Goal: Task Accomplishment & Management: Manage account settings

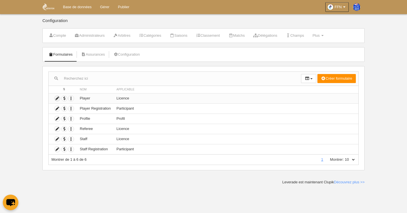
click at [57, 99] on icon at bounding box center [57, 98] width 5 height 5
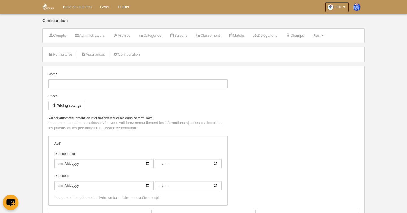
type input "Player"
checkbox input "true"
type input "[DATE]"
type input "00:00"
type input "[DATE]"
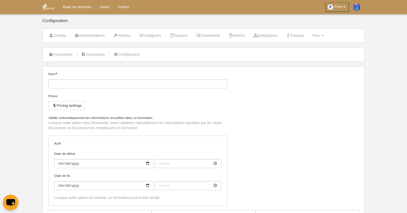
type input "00:00"
select select "selected"
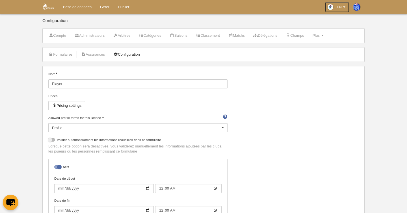
click at [129, 54] on link "Configuration" at bounding box center [126, 54] width 33 height 8
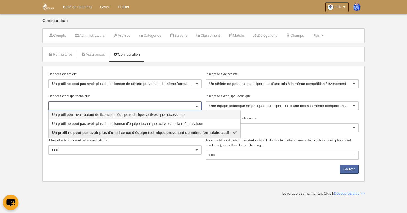
click at [195, 106] on div at bounding box center [196, 106] width 9 height 9
click at [351, 85] on div at bounding box center [354, 84] width 9 height 9
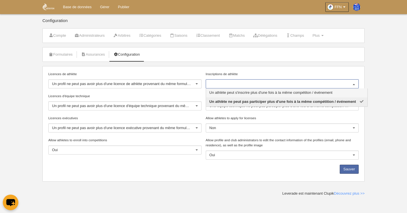
click at [325, 92] on span "Un athlète peut s'inscrire plus d'une fois à la même compétiton / événement" at bounding box center [271, 93] width 123 height 4
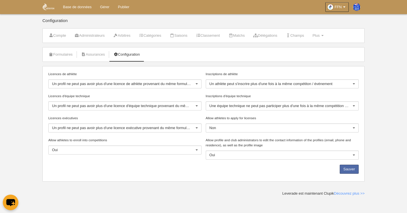
click at [353, 107] on div at bounding box center [354, 106] width 9 height 9
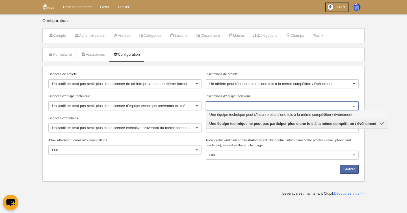
click at [349, 115] on span "Une équipe technique peut s'inscrire plus d'une fois à la même compétition / év…" at bounding box center [281, 115] width 143 height 4
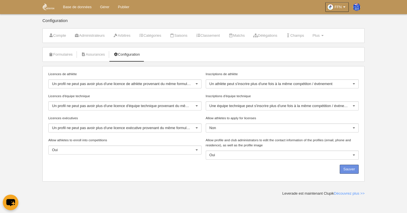
click at [349, 168] on button "Sauver" at bounding box center [349, 169] width 19 height 9
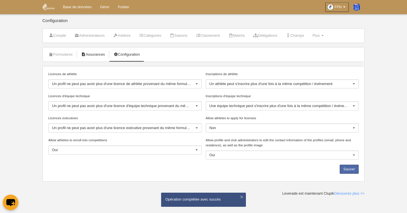
click at [91, 54] on link "Assurances" at bounding box center [93, 54] width 30 height 8
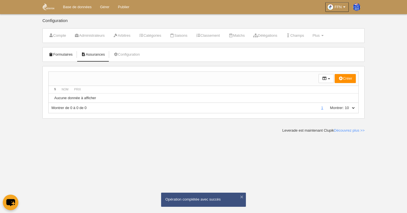
click at [64, 57] on link "Formulaires" at bounding box center [61, 54] width 30 height 8
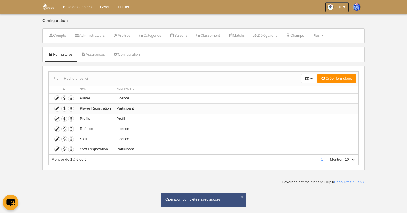
click at [94, 111] on td "Player Registration" at bounding box center [95, 109] width 37 height 10
click at [94, 108] on td "Player Registration" at bounding box center [95, 109] width 37 height 10
click at [56, 107] on icon at bounding box center [57, 108] width 5 height 5
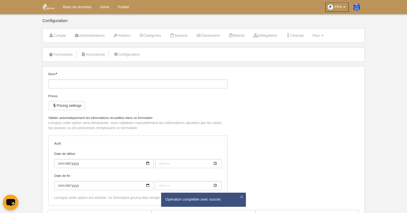
type input "Player Registration"
checkbox input "true"
type input "[DATE]"
type input "00:00"
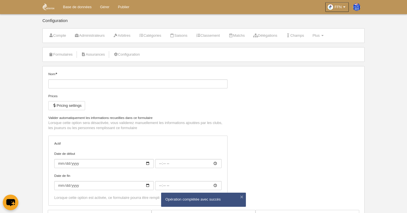
type input "[DATE]"
type input "00:00"
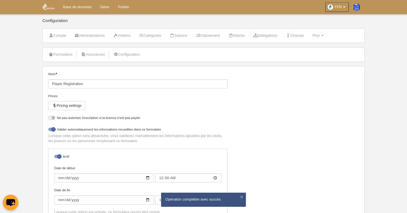
select select "selected"
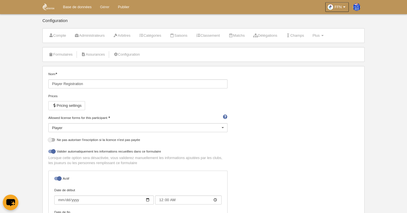
click at [106, 7] on link "Gérer" at bounding box center [105, 7] width 18 height 14
